Goal: Task Accomplishment & Management: Manage account settings

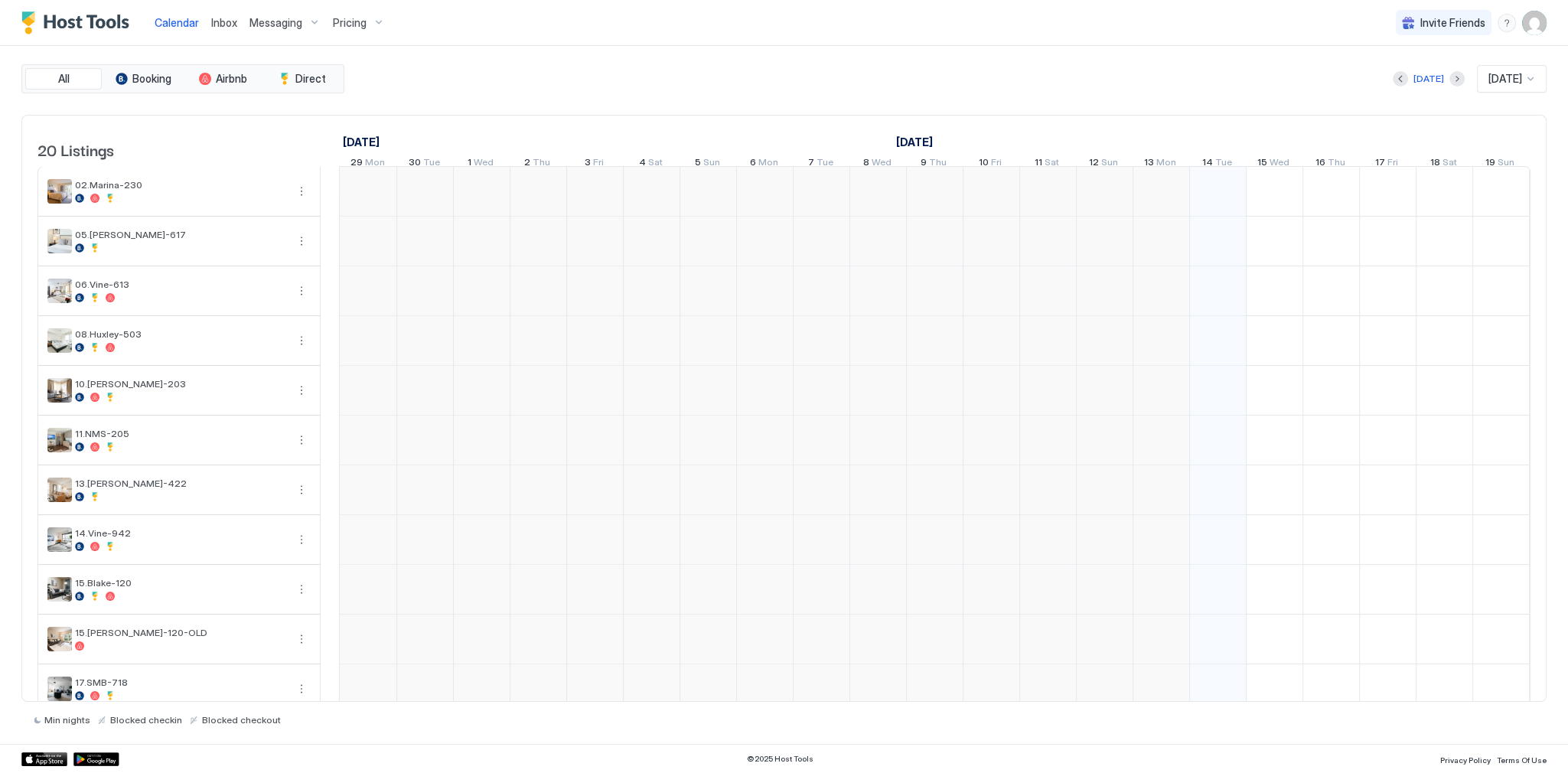
click at [859, 55] on div "All Booking Airbnb Direct [DATE] [DATE] 20 Listings [DATE] [DATE] [DATE] 29 Mon…" at bounding box center [784, 395] width 1525 height 698
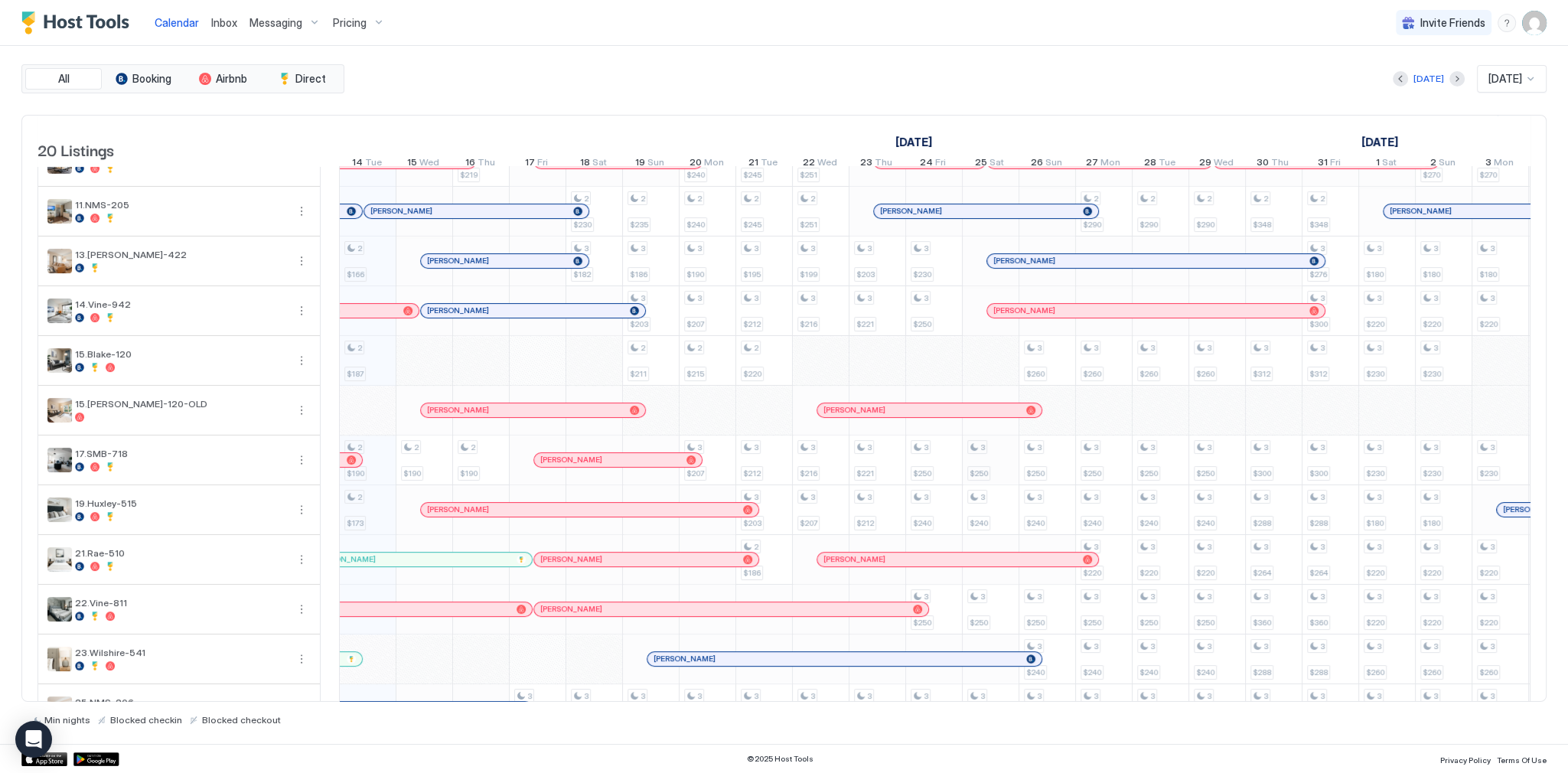
scroll to position [245, 0]
click at [219, 28] on span "Inbox" at bounding box center [224, 23] width 26 height 13
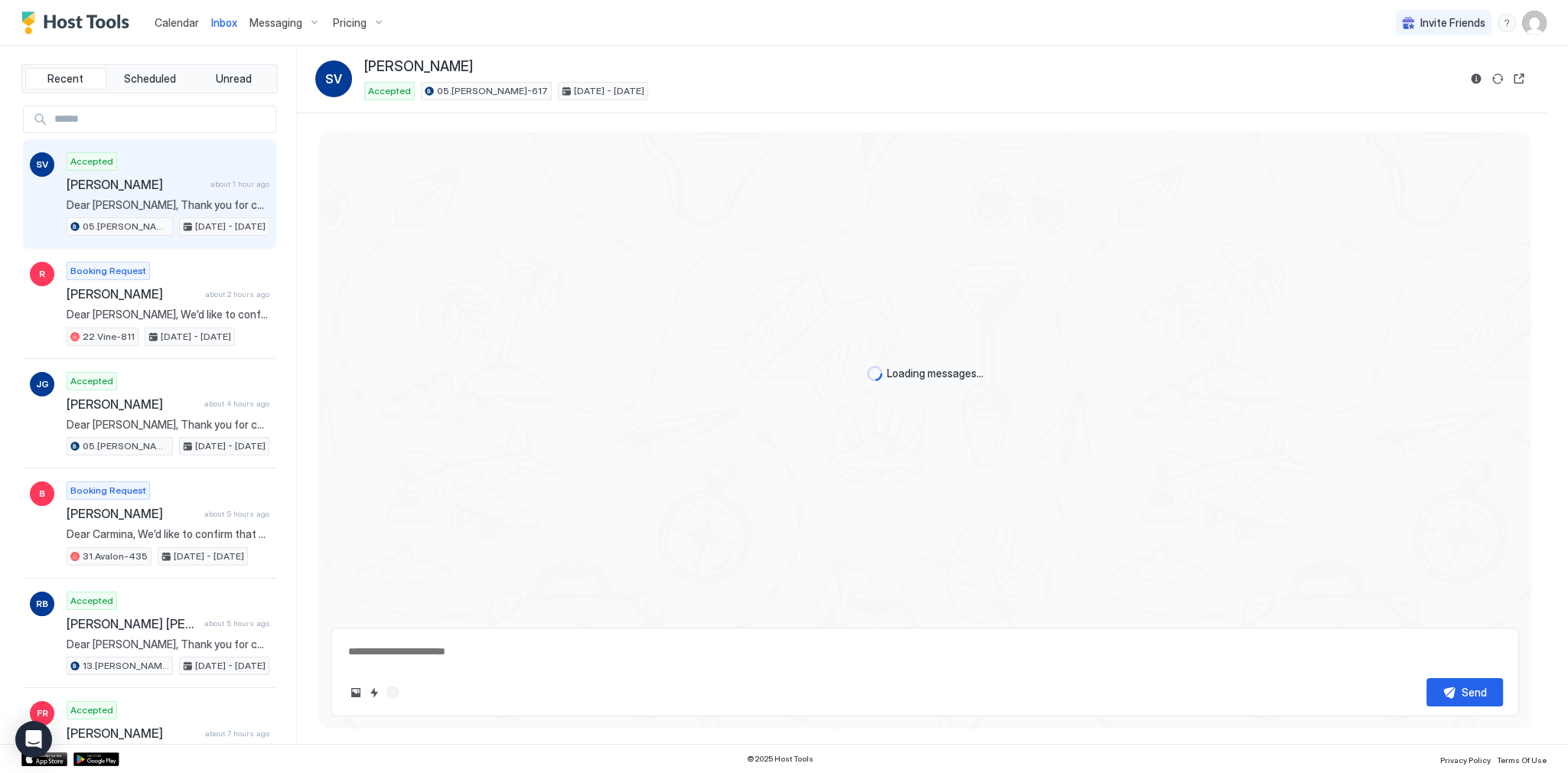
drag, startPoint x: 188, startPoint y: 190, endPoint x: 707, endPoint y: 180, distance: 519.1
click at [193, 190] on span "[PERSON_NAME]" at bounding box center [136, 184] width 138 height 15
click at [1478, 78] on button "Reservation information" at bounding box center [1475, 78] width 18 height 18
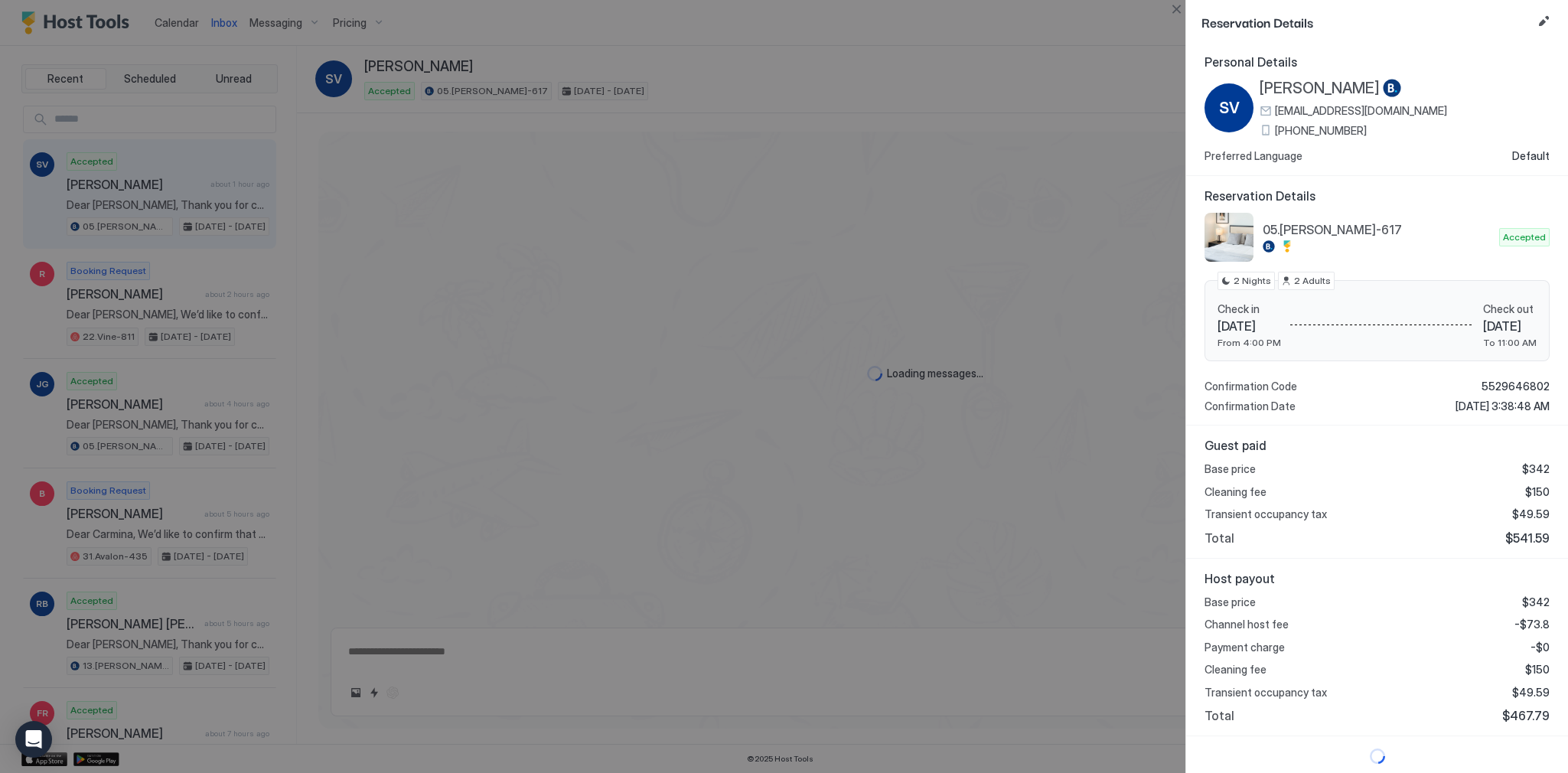
scroll to position [3, 0]
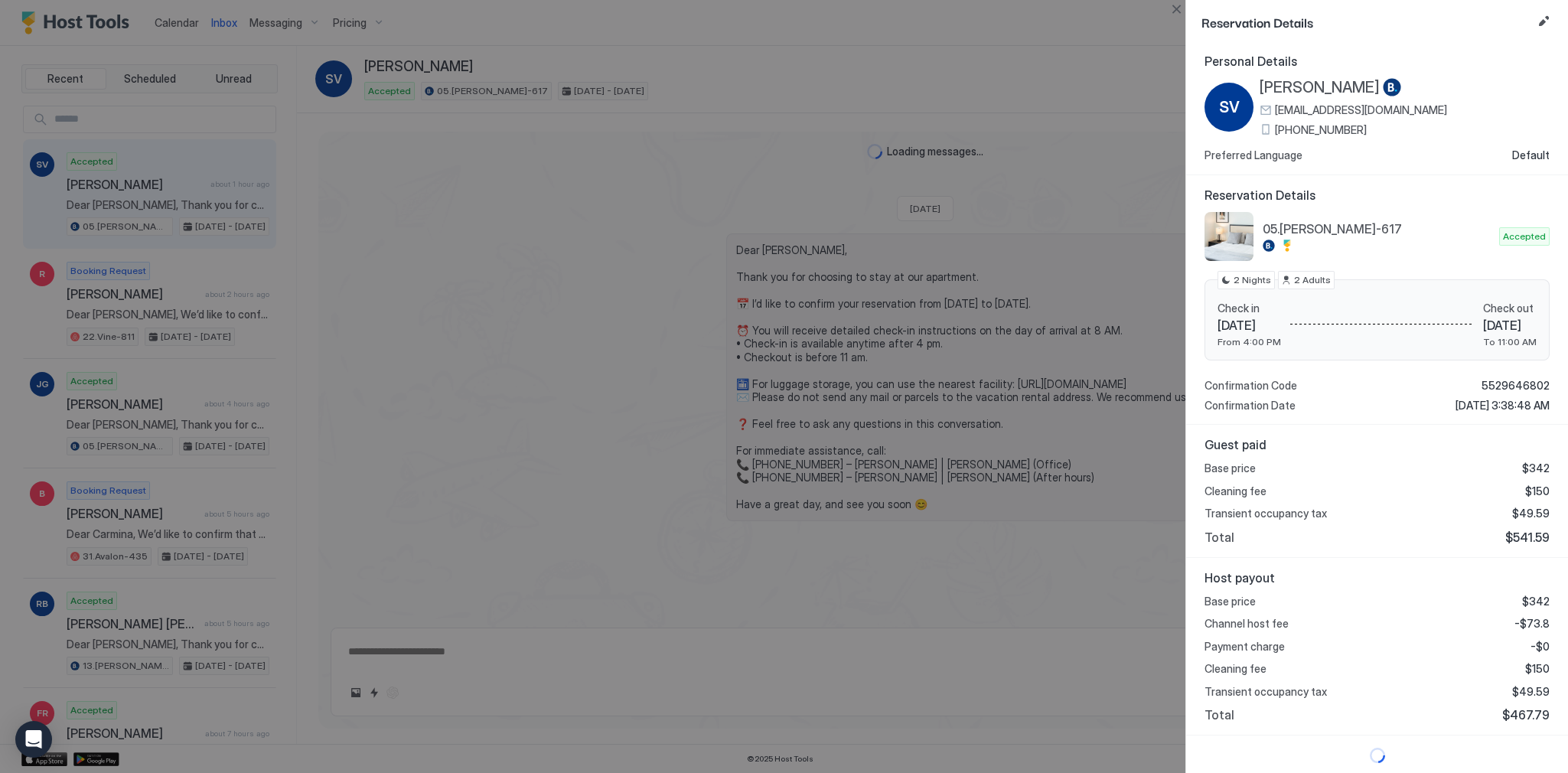
click at [1528, 685] on span "$49.59" at bounding box center [1531, 692] width 37 height 13
copy span "49.59"
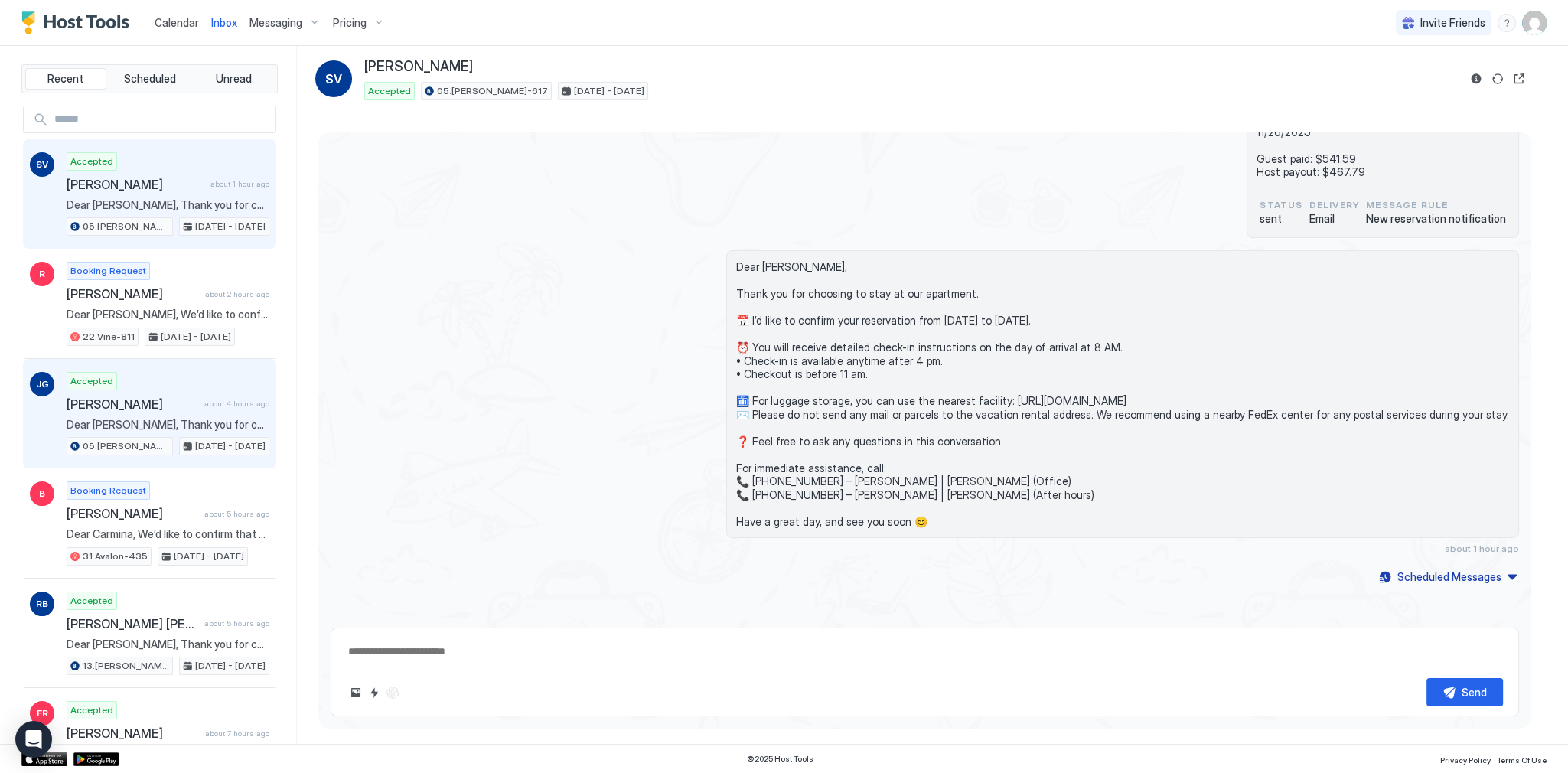
click at [239, 406] on div "[PERSON_NAME] about 4 hours ago" at bounding box center [168, 404] width 203 height 15
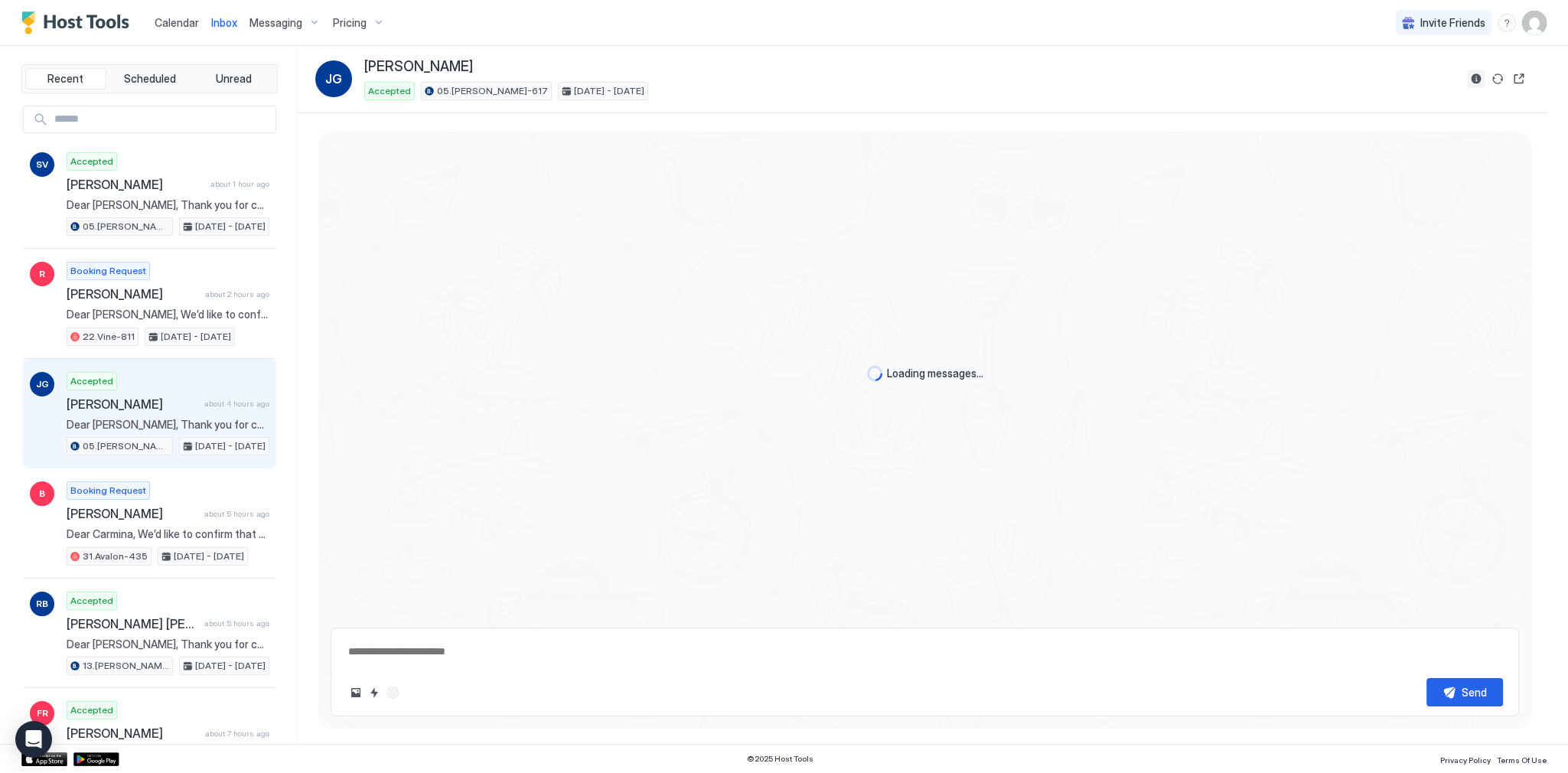
click at [1472, 78] on button "Reservation information" at bounding box center [1475, 78] width 18 height 18
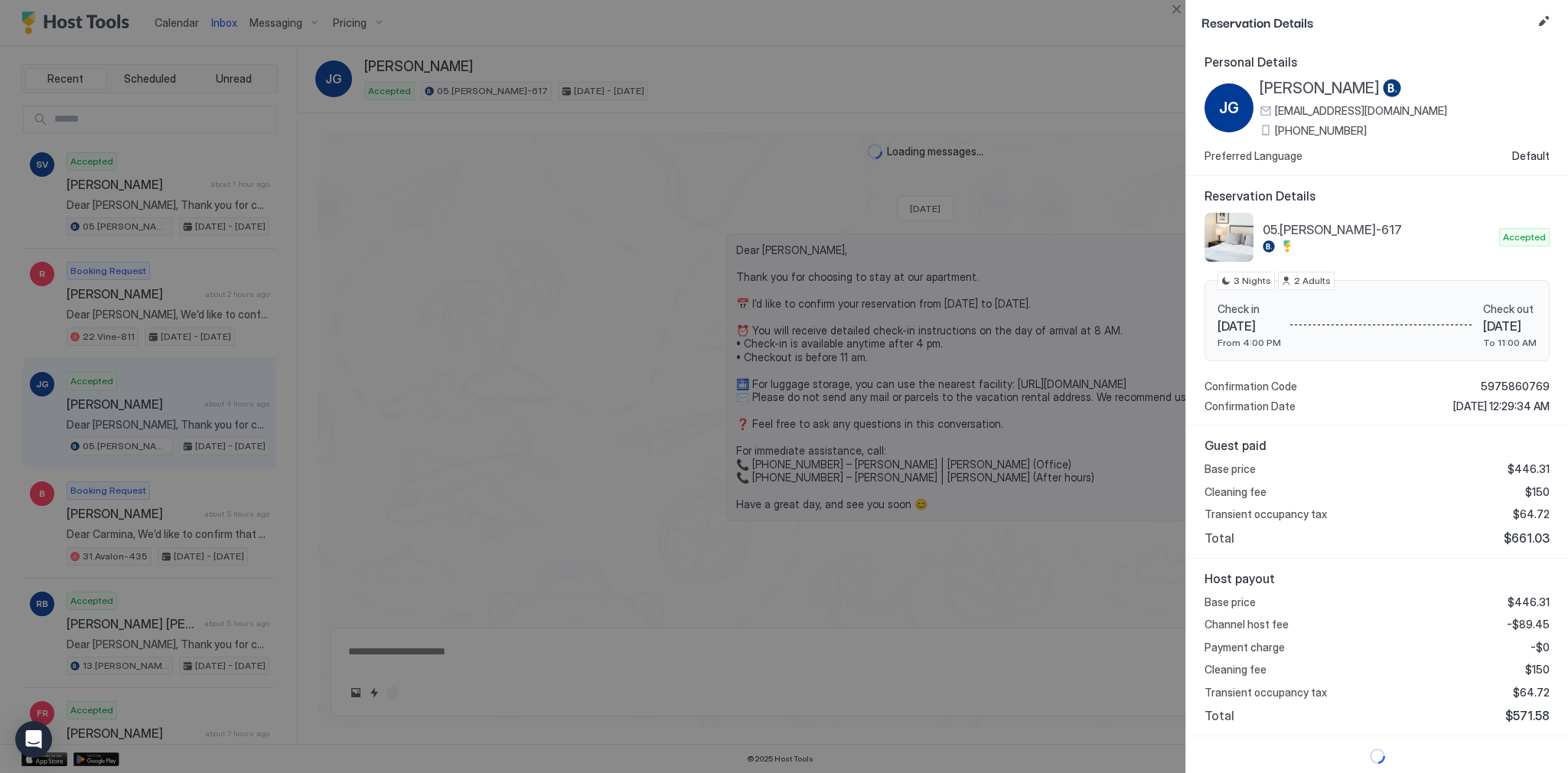
scroll to position [3, 0]
click at [1532, 539] on span "$661.03" at bounding box center [1527, 537] width 46 height 15
copy span "661.03"
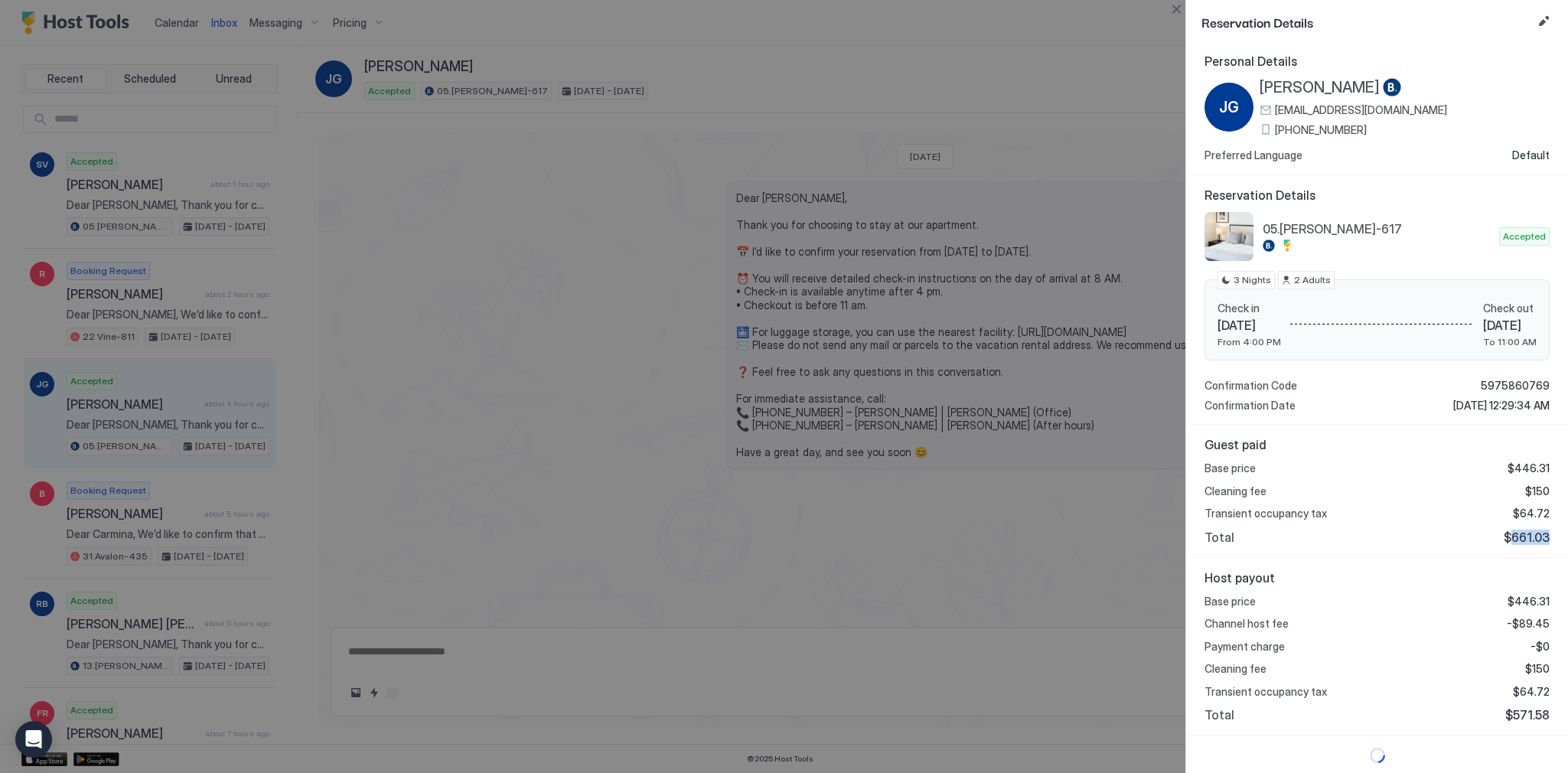
scroll to position [281, 0]
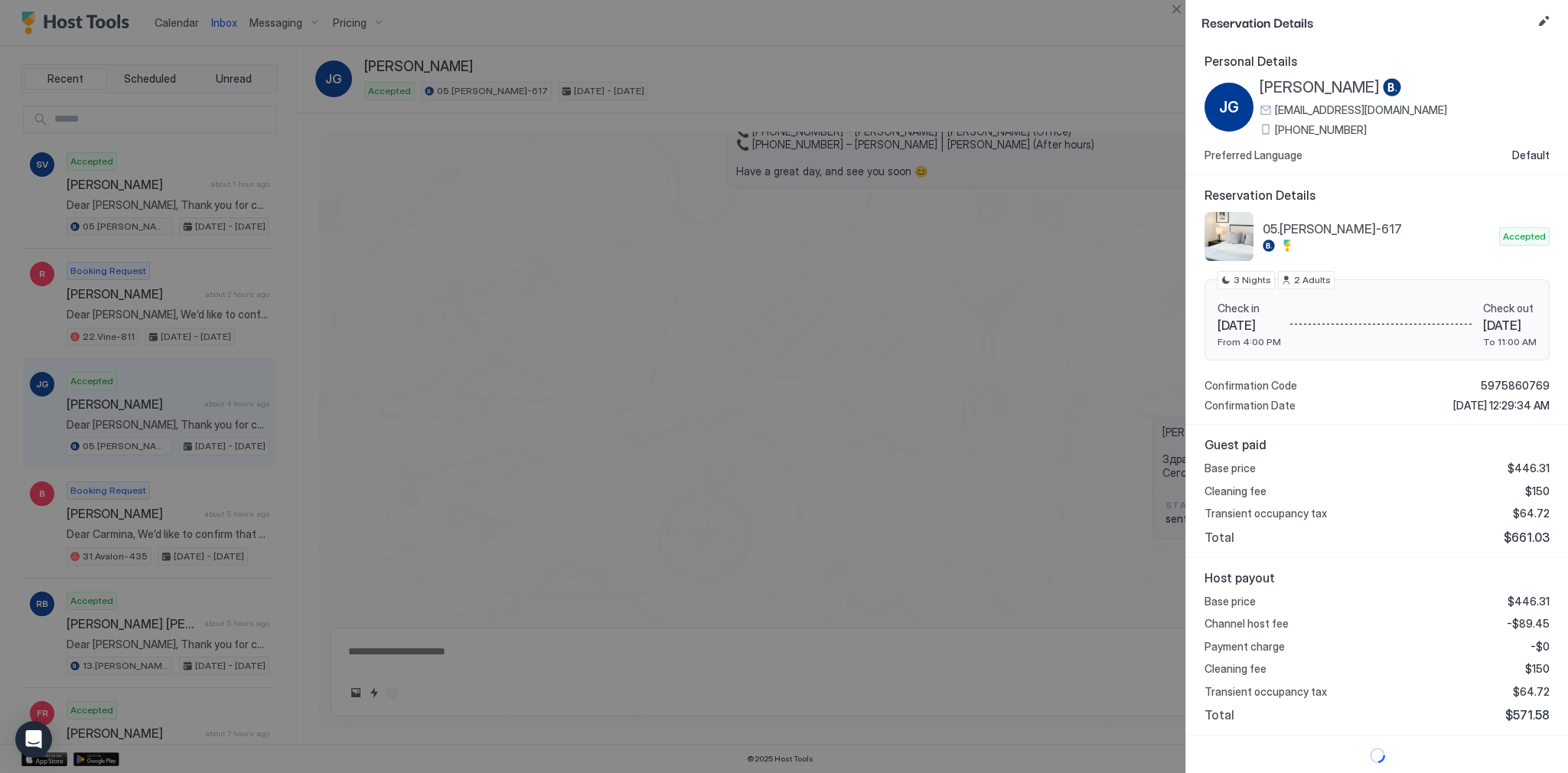
click at [1525, 625] on span "-$89.45" at bounding box center [1528, 624] width 43 height 13
copy span "89.45"
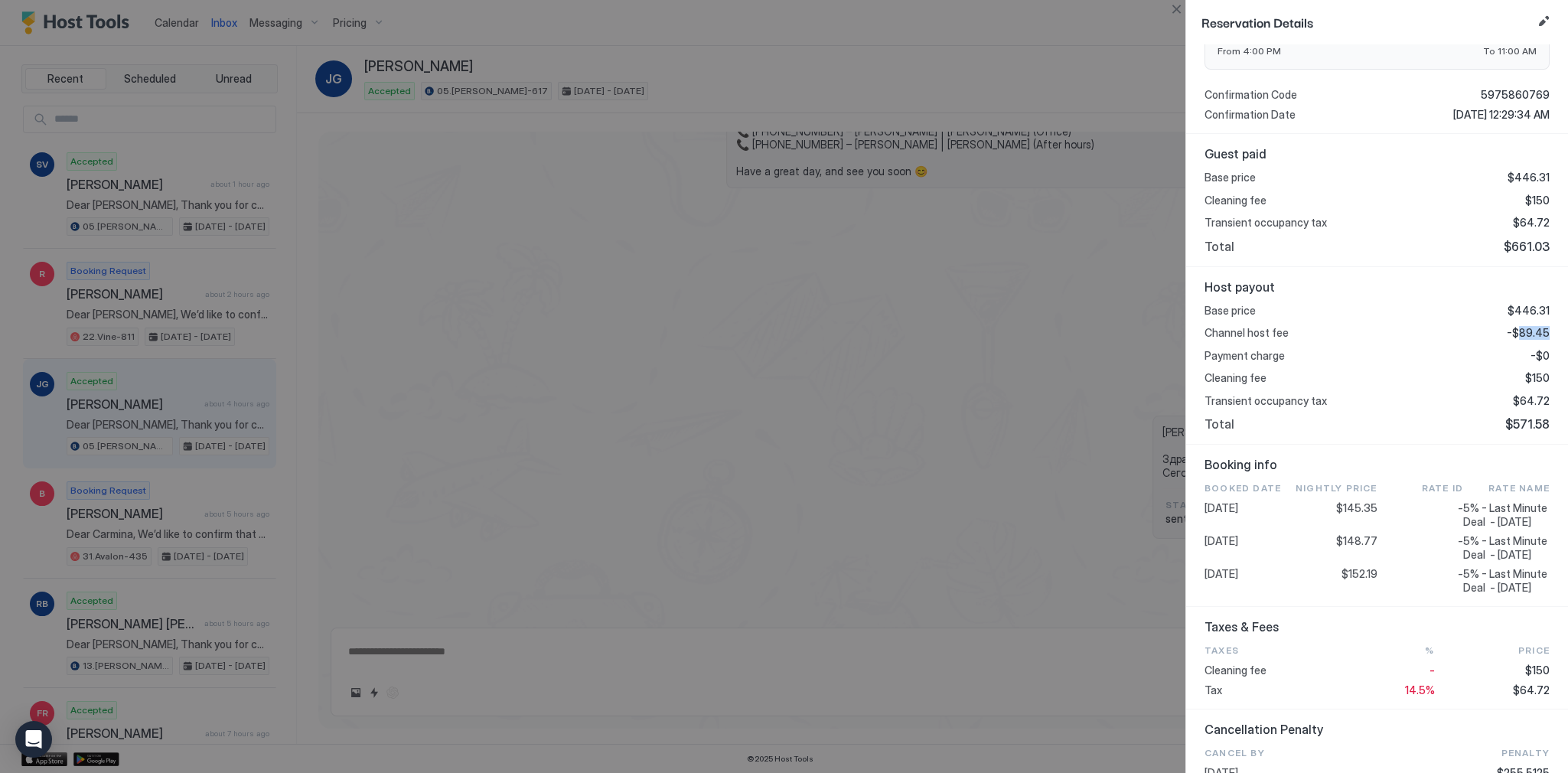
scroll to position [310, 0]
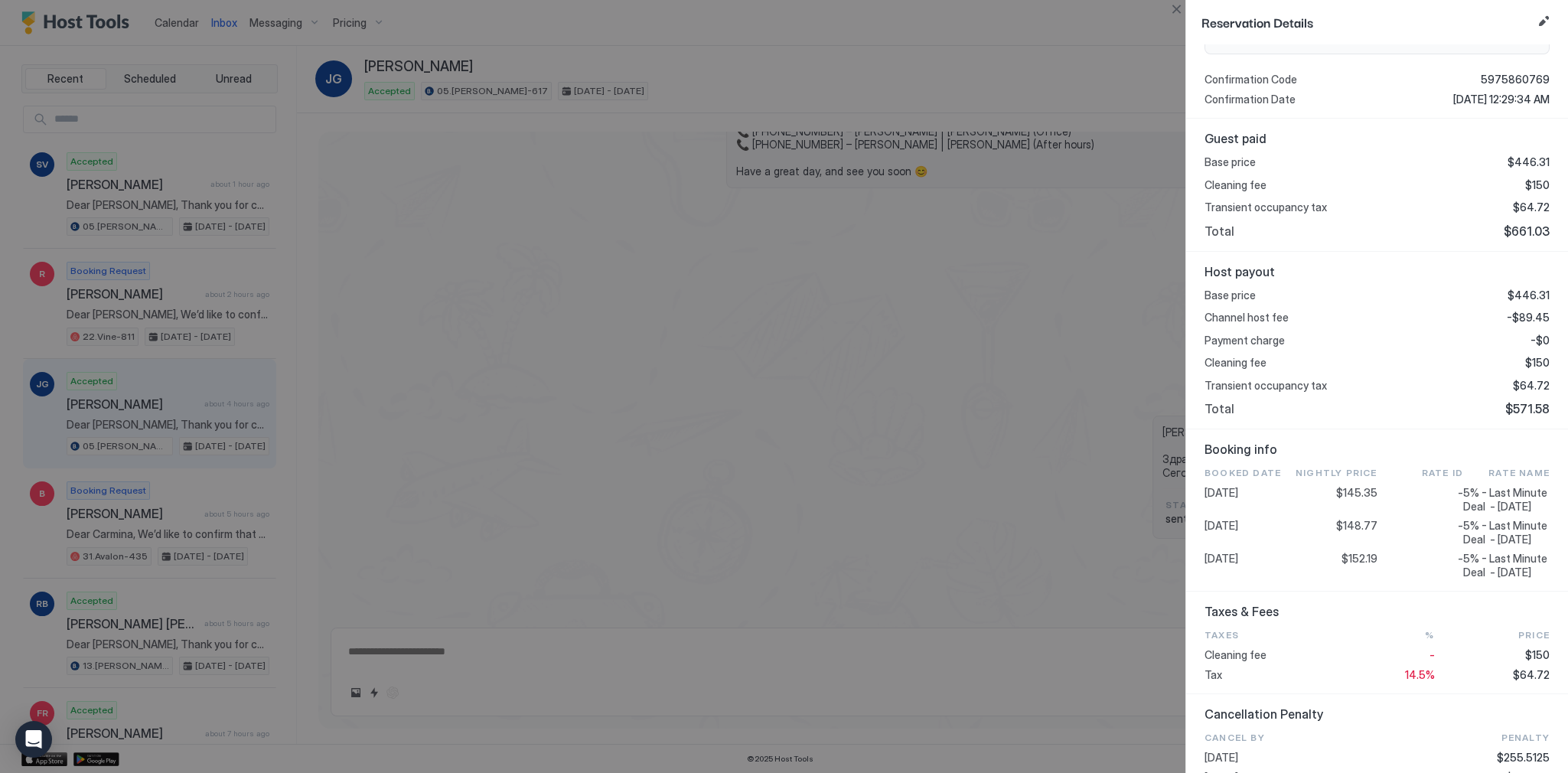
click at [1352, 530] on span "$148.77" at bounding box center [1356, 526] width 41 height 13
copy span "148.77"
click at [1523, 379] on span "$64.72" at bounding box center [1531, 385] width 36 height 13
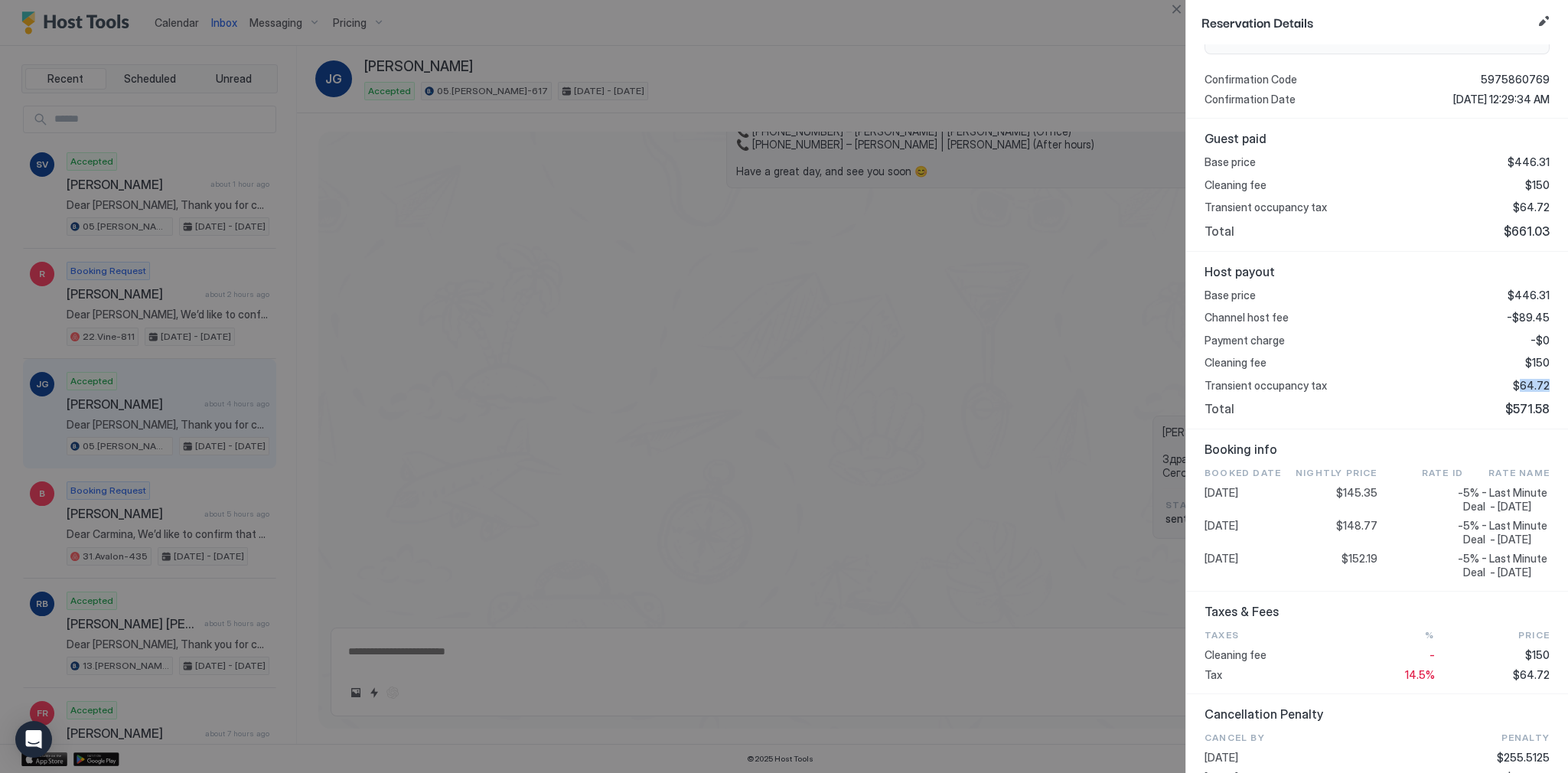
copy span "64.72"
type textarea "*"
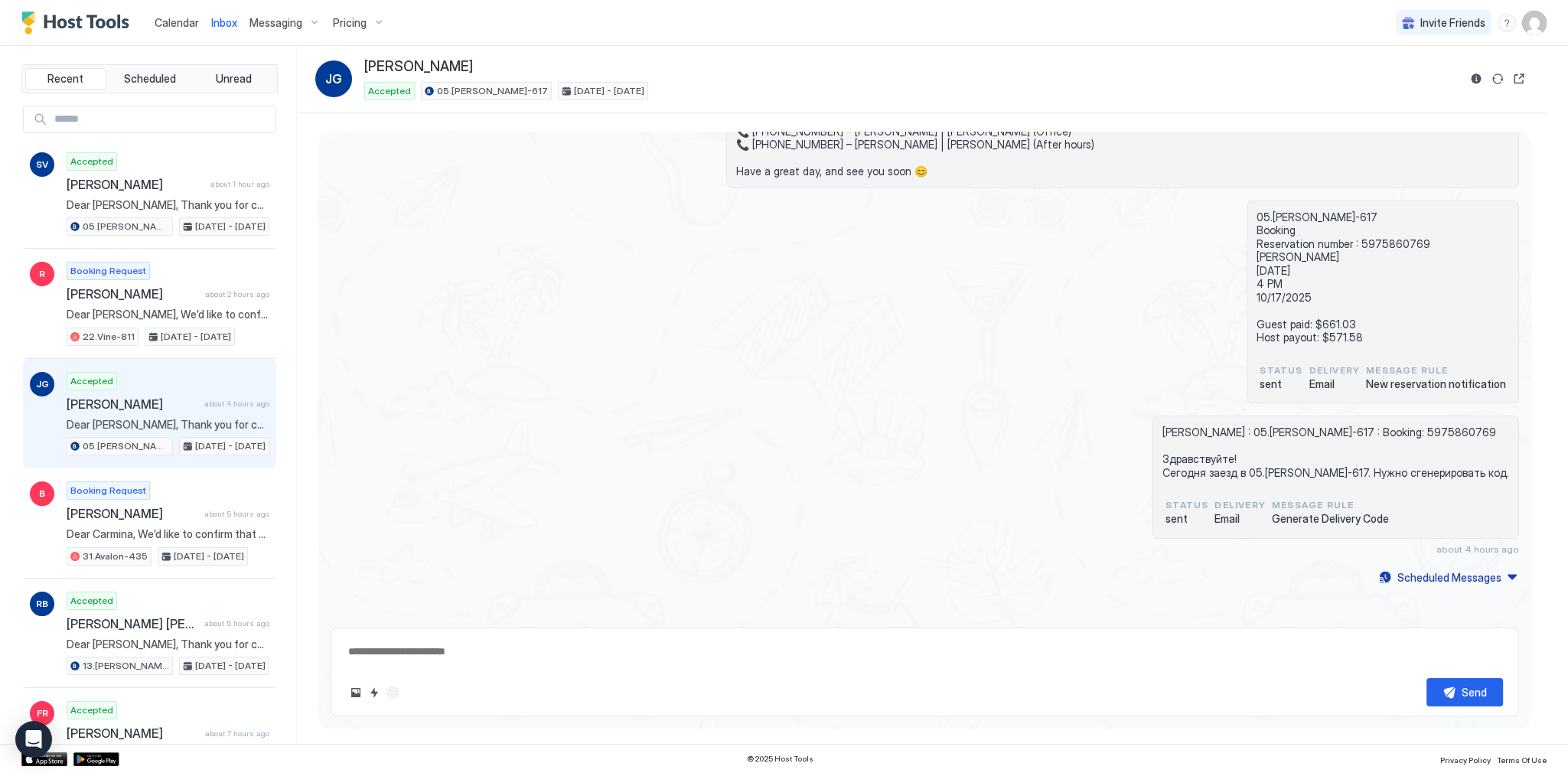
click at [162, 25] on span "Calendar" at bounding box center [177, 23] width 44 height 13
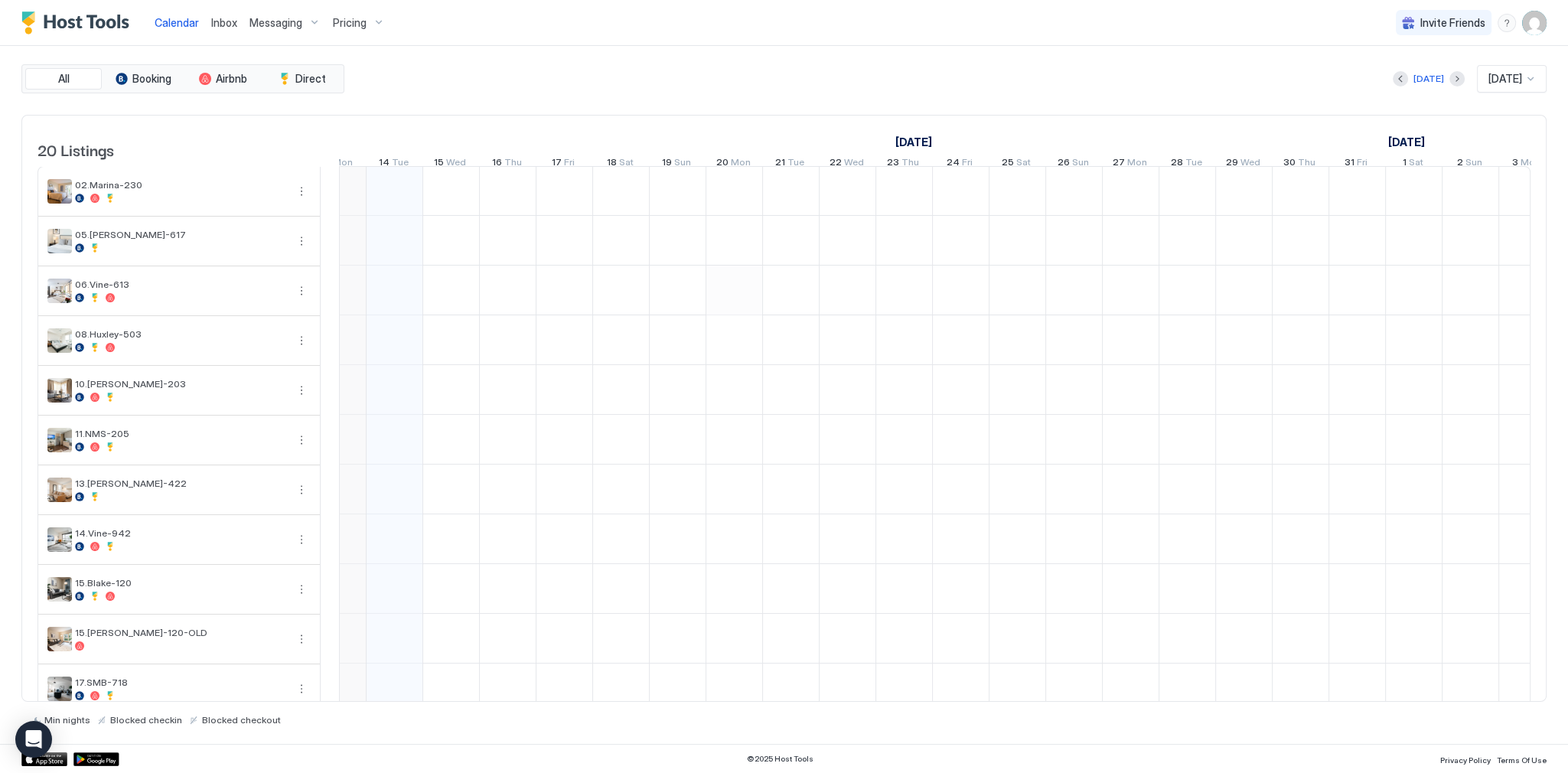
scroll to position [0, 728]
click at [646, 98] on div "All Booking Airbnb Direct [DATE] [DATE] 20 Listings [DATE] [DATE] [DATE] 29 Mon…" at bounding box center [784, 395] width 1525 height 661
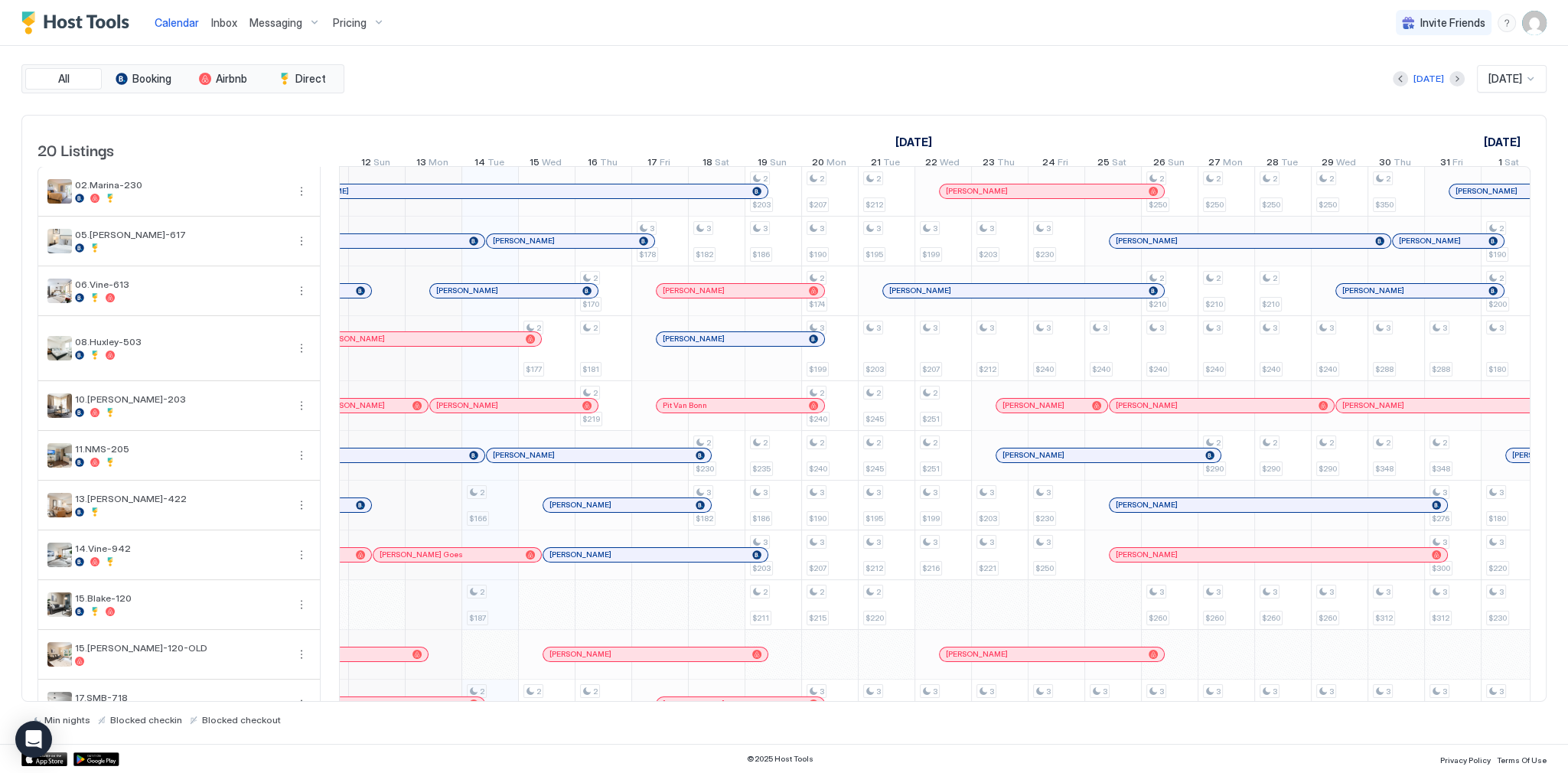
click at [713, 99] on div "All Booking Airbnb Direct [DATE] [DATE] 20 Listings [DATE] [DATE] [DATE] 29 Mon…" at bounding box center [784, 395] width 1525 height 661
click at [784, 89] on div "[DATE] [DATE]" at bounding box center [947, 78] width 1199 height 28
click at [640, 119] on div "[DATE] [DATE] [DATE] 29 Mon 30 Tue 1 Wed 2 Thu 3 Fri 4 Sat 5 Sun 6 Mon 7 Tue 8 …" at bounding box center [206, 145] width 1192 height 59
click at [560, 95] on div "All Booking Airbnb Direct [DATE] [DATE] 20 Listings [DATE] [DATE] [DATE] 29 Mon…" at bounding box center [784, 395] width 1525 height 661
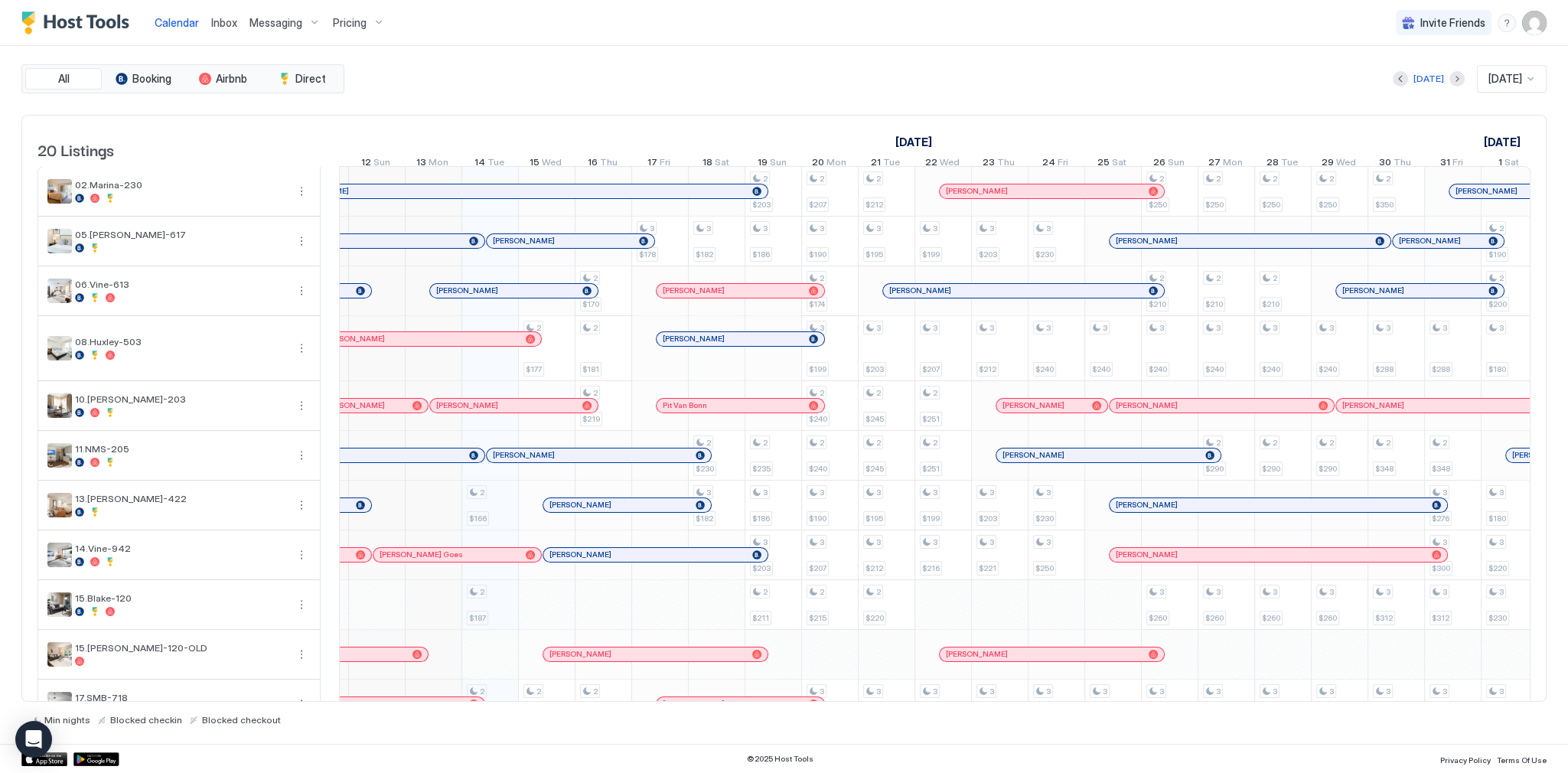
click at [672, 63] on div "All Booking Airbnb Direct [DATE] [DATE] 20 Listings [DATE] [DATE] [DATE] 29 Mon…" at bounding box center [784, 395] width 1525 height 698
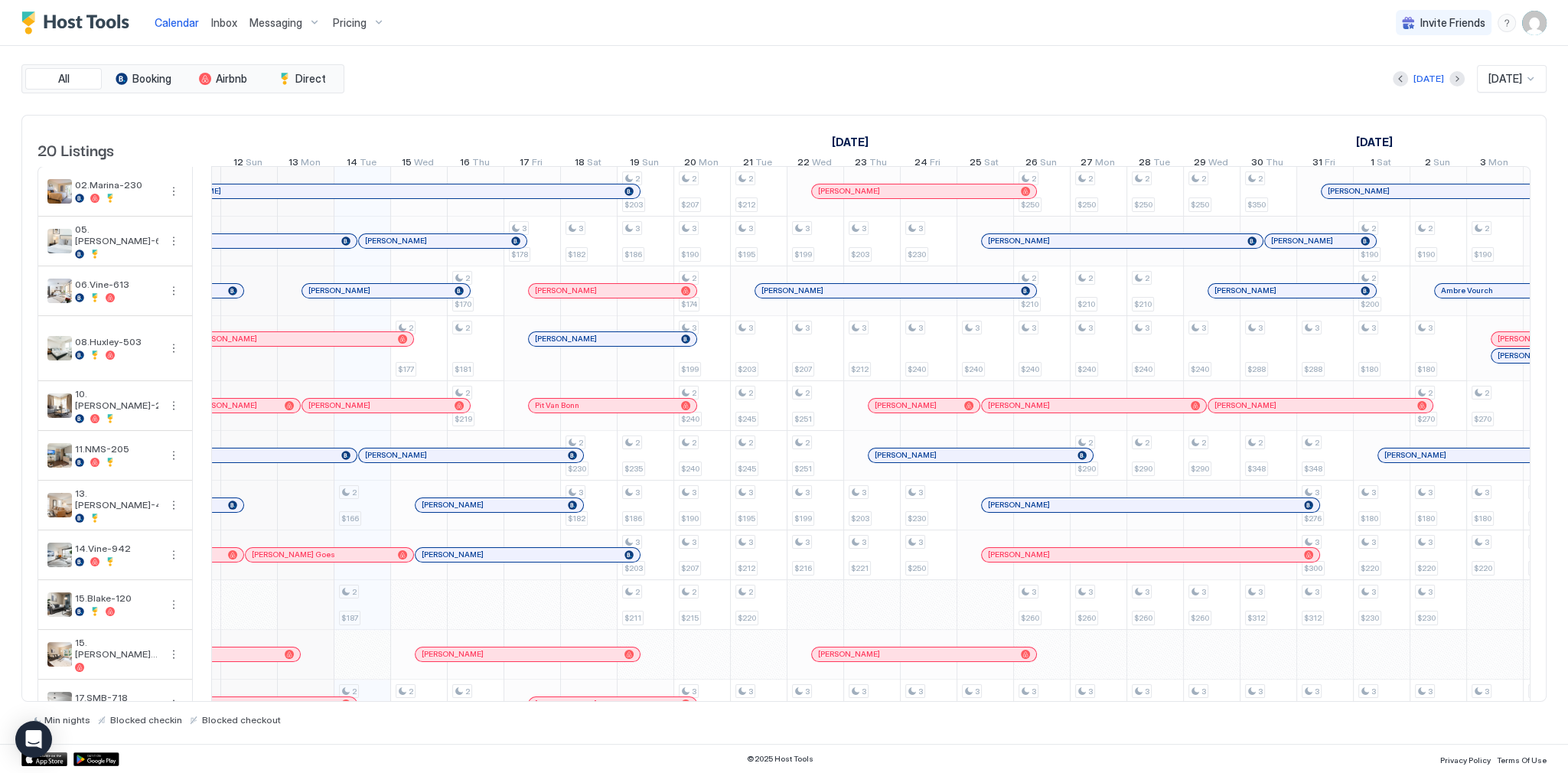
drag, startPoint x: 336, startPoint y: 275, endPoint x: 209, endPoint y: 277, distance: 127.0
click at [209, 277] on td at bounding box center [202, 672] width 18 height 1011
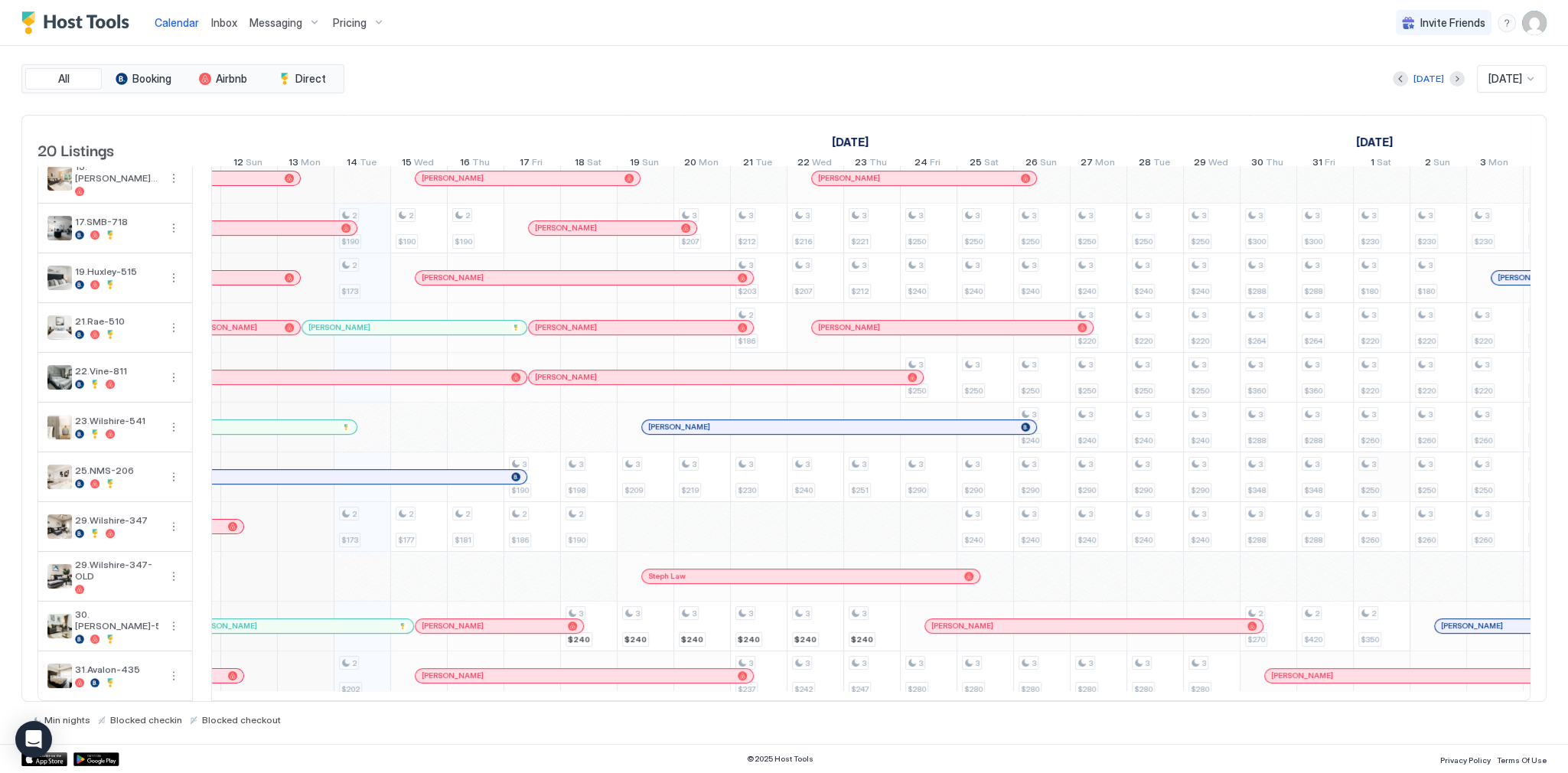
scroll to position [489, 0]
click at [677, 98] on div "All Booking Airbnb Direct [DATE] [DATE] 20 Listings [DATE] [DATE] [DATE] 29 Mon…" at bounding box center [784, 395] width 1525 height 661
